Goal: Task Accomplishment & Management: Complete application form

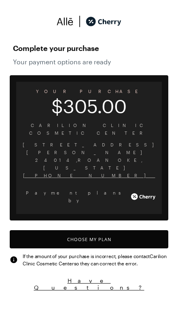
click at [114, 230] on button "Choose My Plan" at bounding box center [89, 239] width 159 height 18
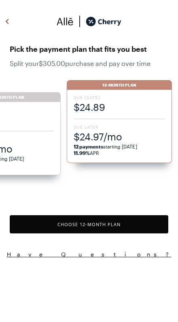
scroll to position [3, 0]
click at [143, 129] on span "Due Later" at bounding box center [120, 127] width 92 height 6
click at [125, 224] on button "Choose 12 -Month Plan" at bounding box center [89, 224] width 159 height 18
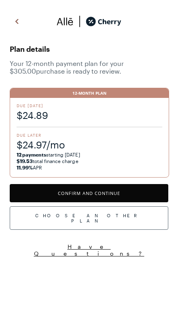
scroll to position [670, 0]
click at [135, 190] on button "Confirm and Continue" at bounding box center [89, 193] width 159 height 18
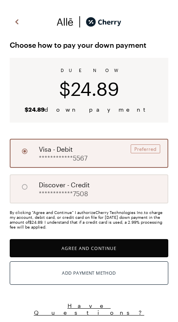
click at [96, 193] on div "**********" at bounding box center [89, 189] width 159 height 29
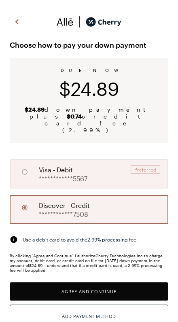
radio input "false"
radio input "true"
click at [113, 283] on button "Agree and Continue" at bounding box center [89, 292] width 159 height 18
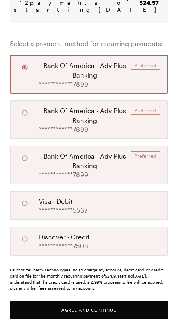
scroll to position [124, 0]
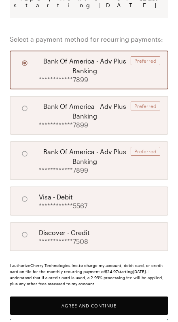
click at [118, 308] on button "Agree and Continue" at bounding box center [89, 306] width 159 height 18
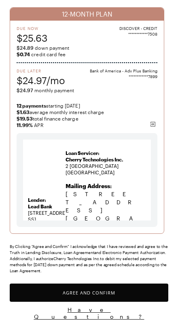
scroll to position [70, 0]
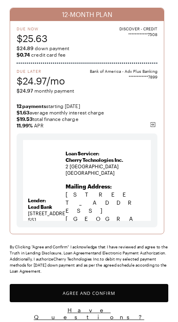
click at [125, 297] on button "Agree and Confirm" at bounding box center [89, 293] width 159 height 18
